Goal: Information Seeking & Learning: Learn about a topic

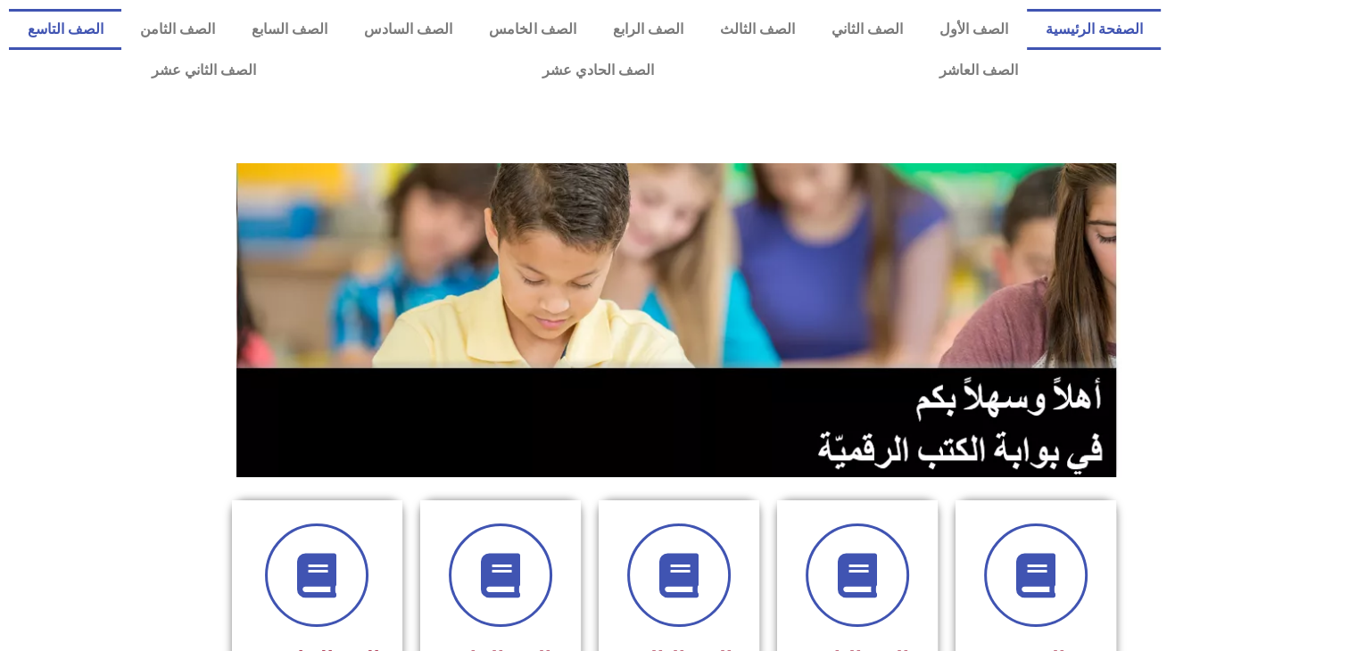
click at [121, 29] on link "الصف التاسع" at bounding box center [65, 29] width 112 height 41
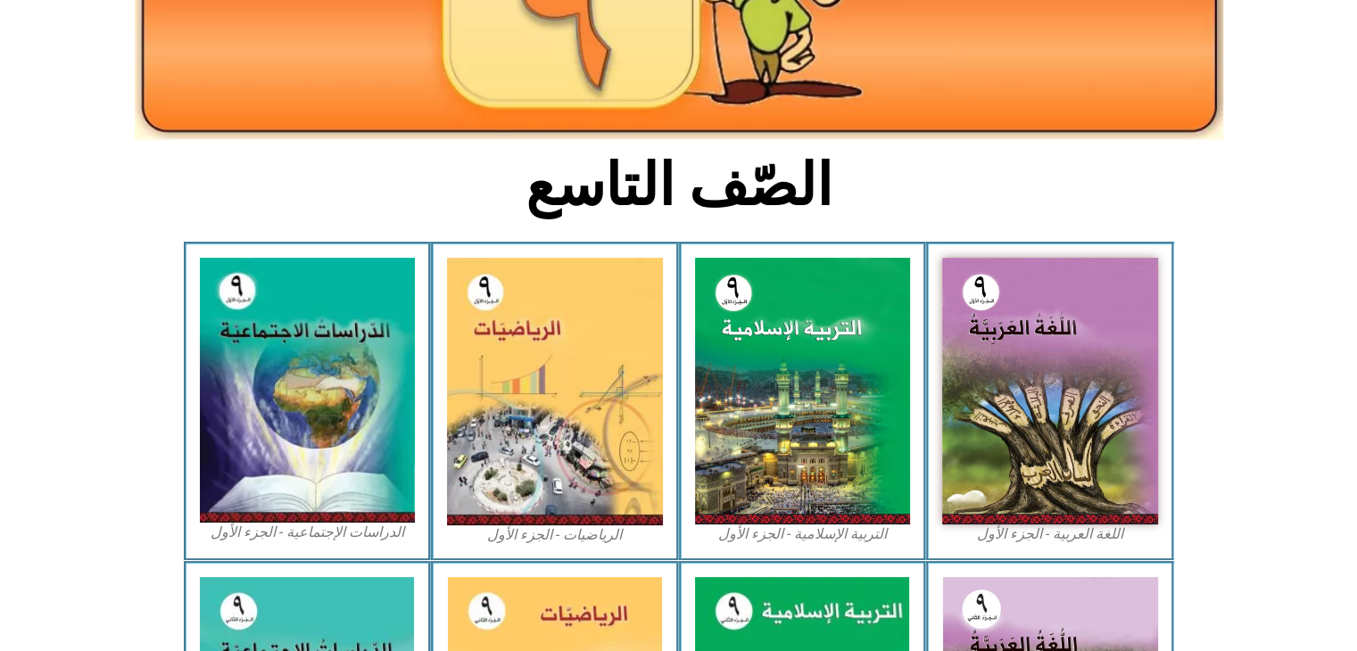
scroll to position [314, 0]
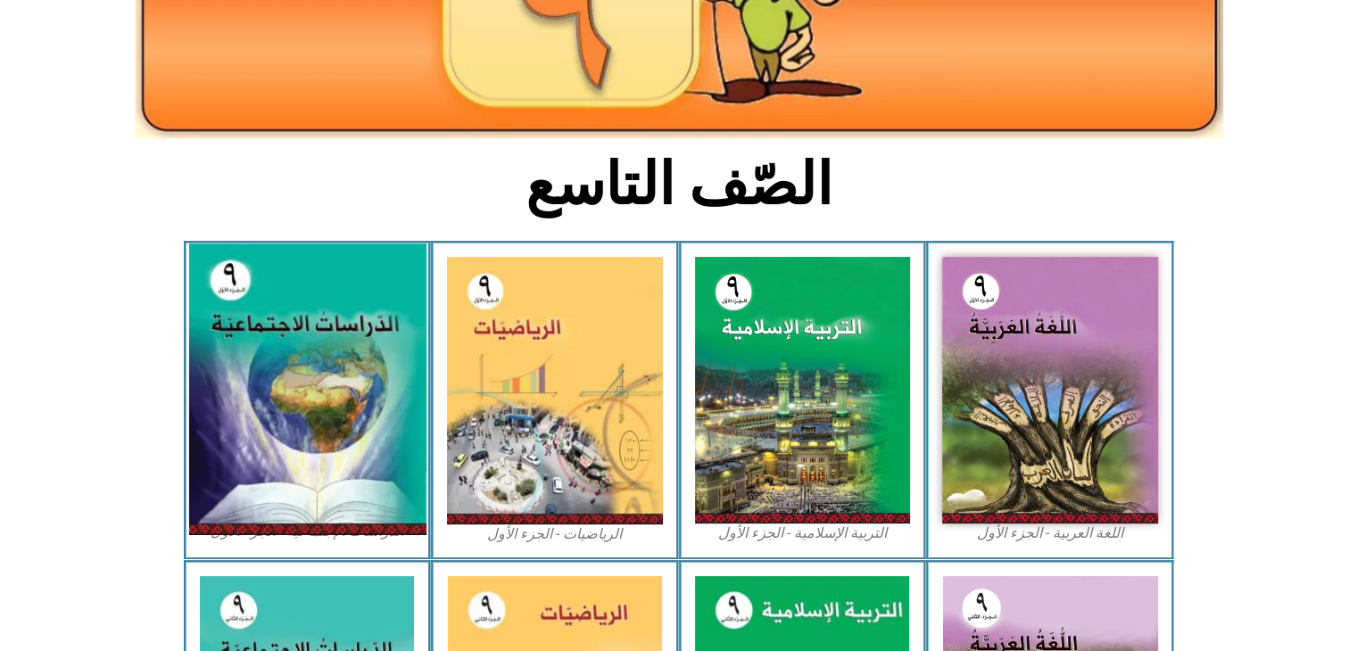
click at [300, 421] on img at bounding box center [306, 390] width 237 height 292
